Goal: Information Seeking & Learning: Check status

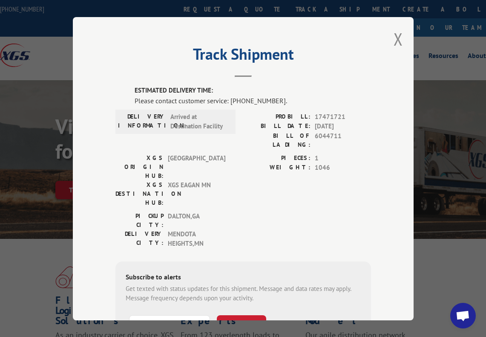
click at [388, 36] on div "Track Shipment ESTIMATED DELIVERY TIME: Please contact customer service: (844) …" at bounding box center [243, 168] width 341 height 303
click at [389, 34] on div "Track Shipment ESTIMATED DELIVERY TIME: Please contact customer service: (844) …" at bounding box center [243, 168] width 341 height 303
click at [401, 38] on div "Track Shipment ESTIMATED DELIVERY TIME: Please contact customer service: (844) …" at bounding box center [243, 168] width 341 height 303
click at [396, 38] on button "Close modal" at bounding box center [398, 39] width 9 height 23
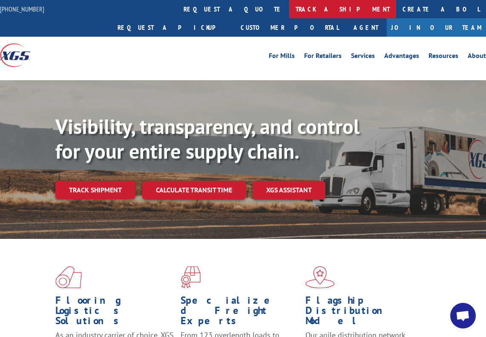
click at [289, 10] on link "track a shipment" at bounding box center [342, 9] width 107 height 18
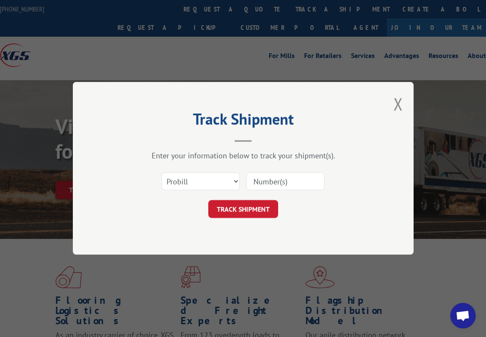
click at [284, 176] on input at bounding box center [285, 182] width 78 height 18
type input "17189473"
click at [252, 205] on button "TRACK SHIPMENT" at bounding box center [243, 209] width 70 height 18
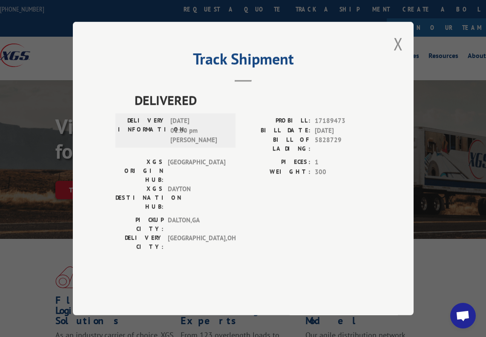
click at [285, 248] on div "DELIVERED DELIVERY INFORMATION: 06/24/2025 01:30 pm Mike PROBILL: 17189473 BILL…" at bounding box center [243, 184] width 256 height 188
click at [400, 55] on button "Close modal" at bounding box center [398, 43] width 9 height 23
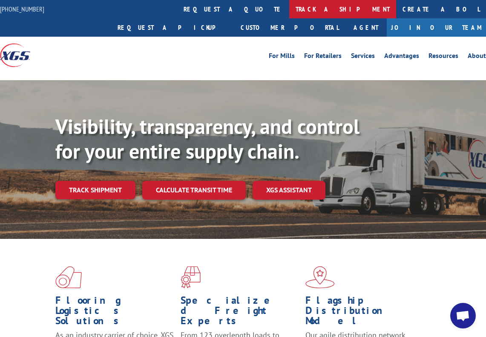
click at [289, 9] on link "track a shipment" at bounding box center [342, 9] width 107 height 18
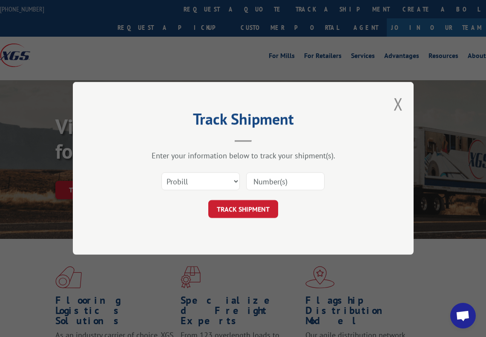
click at [292, 190] on input at bounding box center [285, 182] width 78 height 18
paste input "17471722"
type input "17471722"
click at [240, 204] on button "TRACK SHIPMENT" at bounding box center [243, 209] width 70 height 18
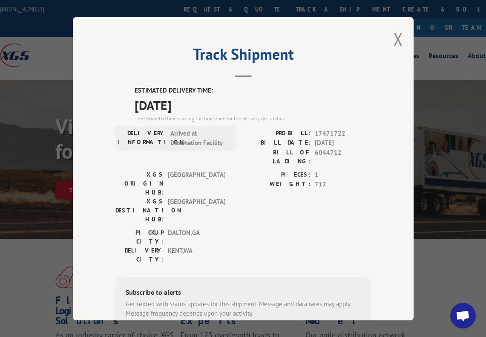
click at [86, 328] on div "Track Shipment ESTIMATED DELIVERY TIME: 09/16/2025 The estimated time is using …" at bounding box center [243, 168] width 486 height 337
click at [397, 44] on button "Close modal" at bounding box center [398, 39] width 9 height 23
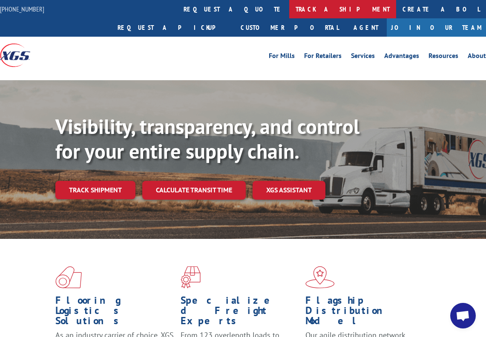
click at [289, 0] on link "track a shipment" at bounding box center [342, 9] width 107 height 18
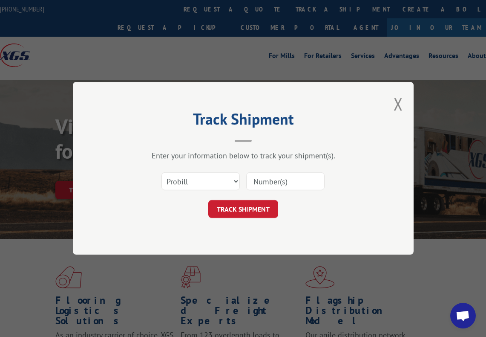
click at [283, 186] on input at bounding box center [285, 182] width 78 height 18
type input "17471996"
click button "TRACK SHIPMENT" at bounding box center [243, 209] width 70 height 18
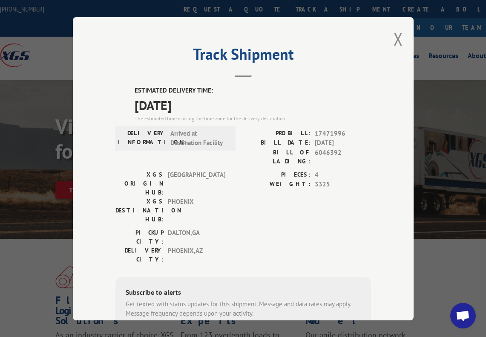
click at [115, 315] on div "Subscribe to alerts Get texted with status updates for this shipment. Message a…" at bounding box center [243, 334] width 256 height 116
click at [394, 40] on button "Close modal" at bounding box center [398, 39] width 9 height 23
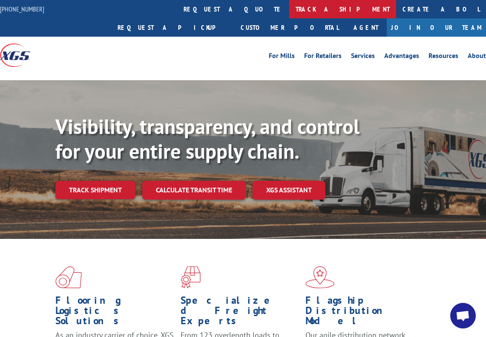
click at [289, 6] on link "track a shipment" at bounding box center [342, 9] width 107 height 18
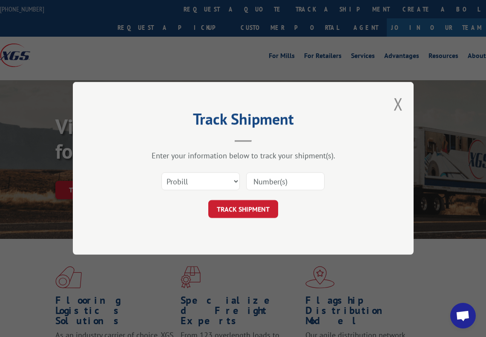
click at [280, 183] on input at bounding box center [285, 182] width 78 height 18
type input "17471997"
click button "TRACK SHIPMENT" at bounding box center [243, 209] width 70 height 18
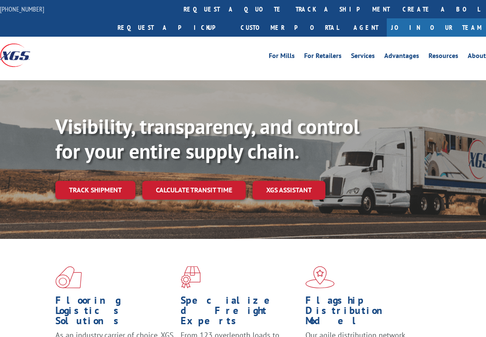
drag, startPoint x: 223, startPoint y: 8, endPoint x: 230, endPoint y: 36, distance: 28.8
click at [289, 8] on link "track a shipment" at bounding box center [342, 9] width 107 height 18
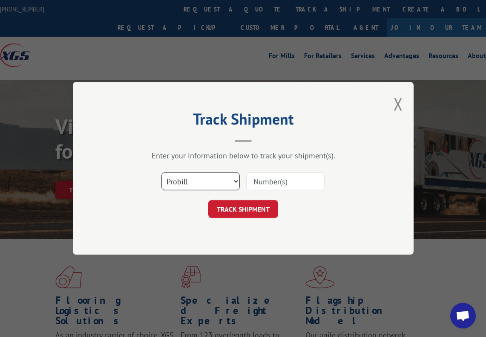
drag, startPoint x: 175, startPoint y: 173, endPoint x: 177, endPoint y: 182, distance: 10.1
click at [175, 173] on select "Select category... Probill BOL PO" at bounding box center [201, 182] width 78 height 18
select select "bol"
click at [162, 173] on select "Select category... Probill BOL PO" at bounding box center [201, 182] width 78 height 18
click at [266, 179] on input at bounding box center [285, 182] width 78 height 18
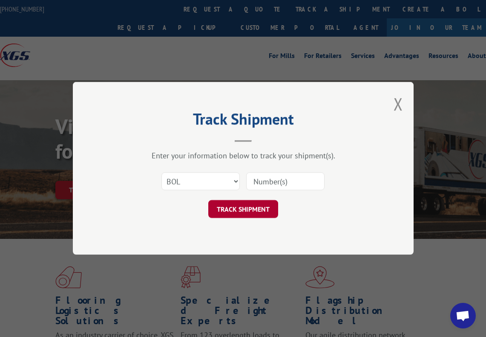
paste input "7002256"
type input "7002256"
click at [252, 205] on button "TRACK SHIPMENT" at bounding box center [243, 209] width 70 height 18
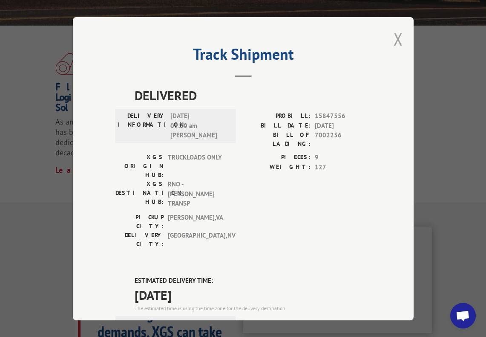
click at [394, 38] on button "Close modal" at bounding box center [398, 39] width 9 height 23
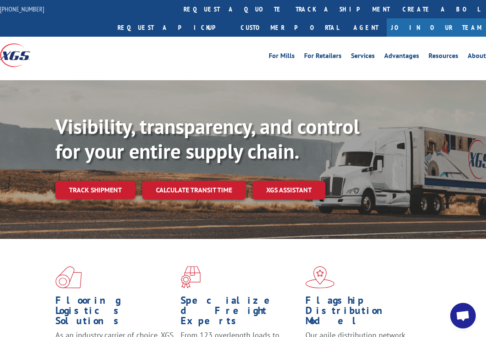
click at [289, 16] on link "track a shipment" at bounding box center [342, 9] width 107 height 18
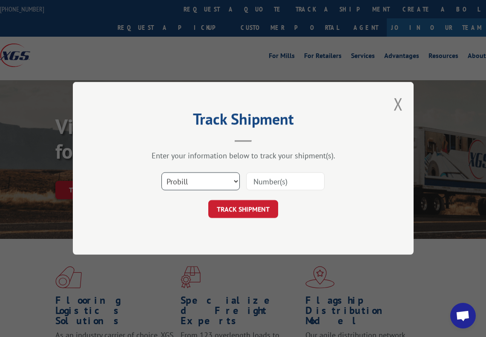
click at [214, 186] on select "Select category... Probill BOL PO" at bounding box center [201, 182] width 78 height 18
select select "bol"
click at [162, 173] on select "Select category... Probill BOL PO" at bounding box center [201, 182] width 78 height 18
click at [276, 171] on div "Select category... Probill BOL PO" at bounding box center [243, 181] width 256 height 28
click at [277, 180] on input at bounding box center [285, 182] width 78 height 18
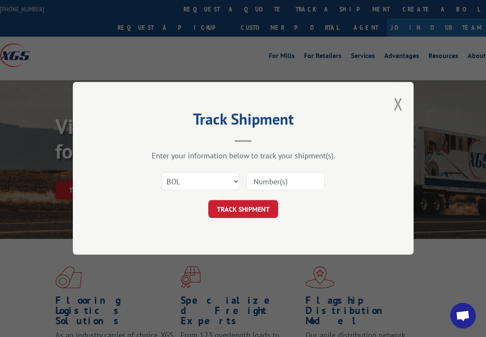
paste input "6044711"
type input "6044711"
click at [229, 213] on button "TRACK SHIPMENT" at bounding box center [243, 209] width 70 height 18
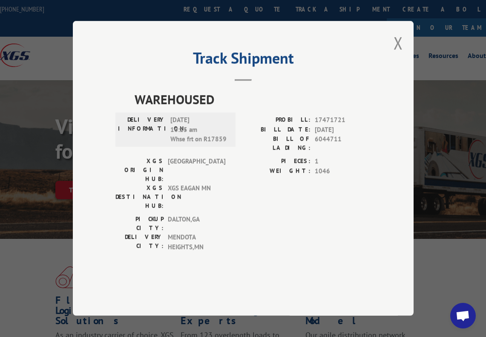
click at [405, 65] on div "Track Shipment WAREHOUSED DELIVERY INFORMATION: [DATE] 10:25 am Whse frt on R17…" at bounding box center [243, 168] width 341 height 294
click at [401, 54] on button "Close modal" at bounding box center [398, 43] width 9 height 23
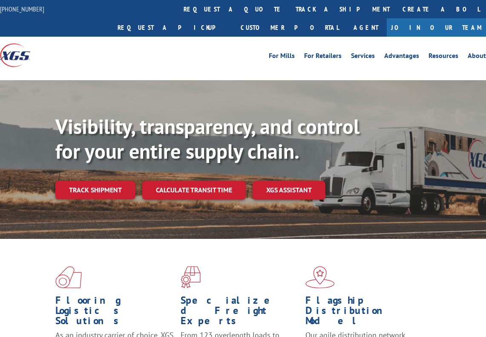
drag, startPoint x: 209, startPoint y: 14, endPoint x: 209, endPoint y: 19, distance: 5.6
click at [289, 14] on link "track a shipment" at bounding box center [342, 9] width 107 height 18
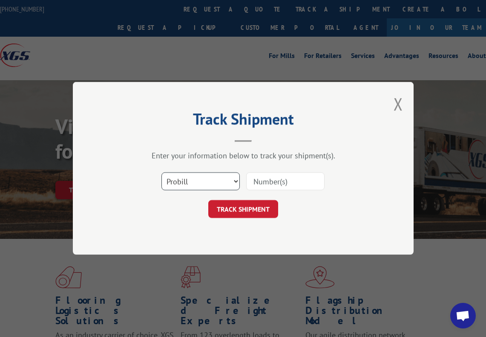
click at [193, 184] on select "Select category... Probill BOL PO" at bounding box center [201, 182] width 78 height 18
select select "bol"
click at [162, 173] on select "Select category... Probill BOL PO" at bounding box center [201, 182] width 78 height 18
click at [289, 182] on input at bounding box center [285, 182] width 78 height 18
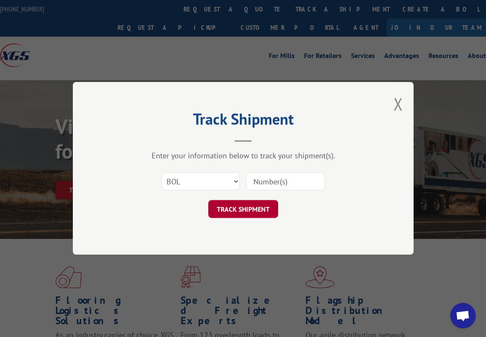
paste input "5828729"
type input "5828729"
click at [231, 201] on button "TRACK SHIPMENT" at bounding box center [243, 209] width 70 height 18
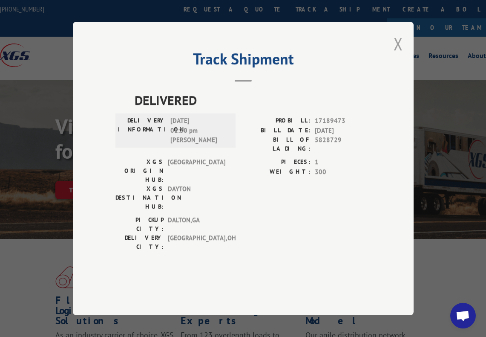
click at [399, 55] on button "Close modal" at bounding box center [398, 43] width 9 height 23
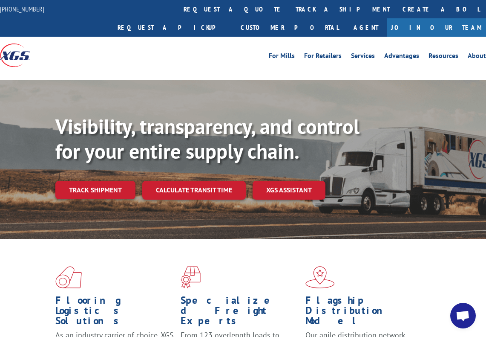
drag, startPoint x: 218, startPoint y: 12, endPoint x: 235, endPoint y: 38, distance: 31.1
click at [289, 12] on link "track a shipment" at bounding box center [342, 9] width 107 height 18
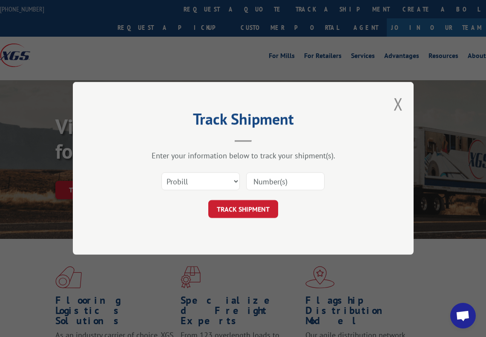
click at [287, 179] on input at bounding box center [285, 182] width 78 height 18
paste input "17473175"
type input "17473175"
click at [222, 209] on button "TRACK SHIPMENT" at bounding box center [243, 209] width 70 height 18
